Goal: Find contact information: Find contact information

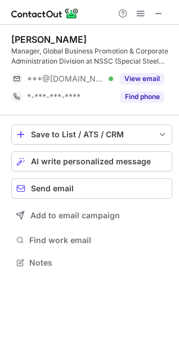
scroll to position [255, 179]
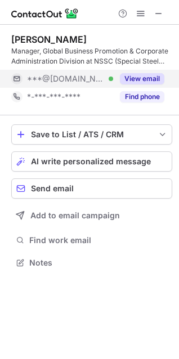
click at [136, 75] on button "View email" at bounding box center [142, 78] width 44 height 11
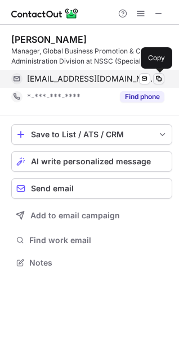
click at [161, 81] on span at bounding box center [158, 78] width 9 height 9
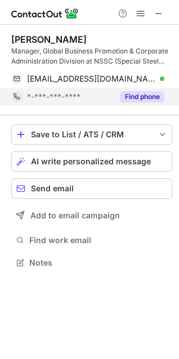
click at [150, 93] on button "Find phone" at bounding box center [142, 96] width 44 height 11
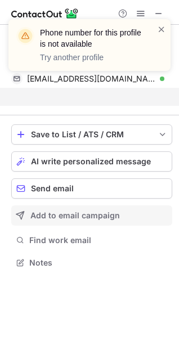
scroll to position [237, 179]
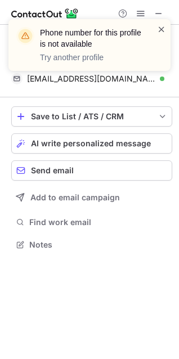
click at [159, 29] on span at bounding box center [161, 29] width 9 height 11
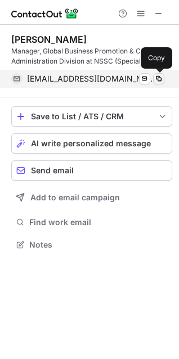
click at [161, 80] on span at bounding box center [158, 78] width 9 height 9
click at [164, 82] on button at bounding box center [158, 78] width 11 height 11
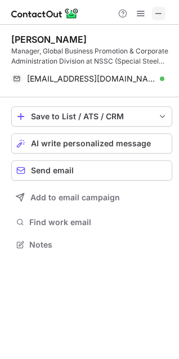
click at [162, 15] on span at bounding box center [158, 13] width 9 height 9
click at [154, 12] on span at bounding box center [158, 13] width 9 height 9
